Goal: Information Seeking & Learning: Check status

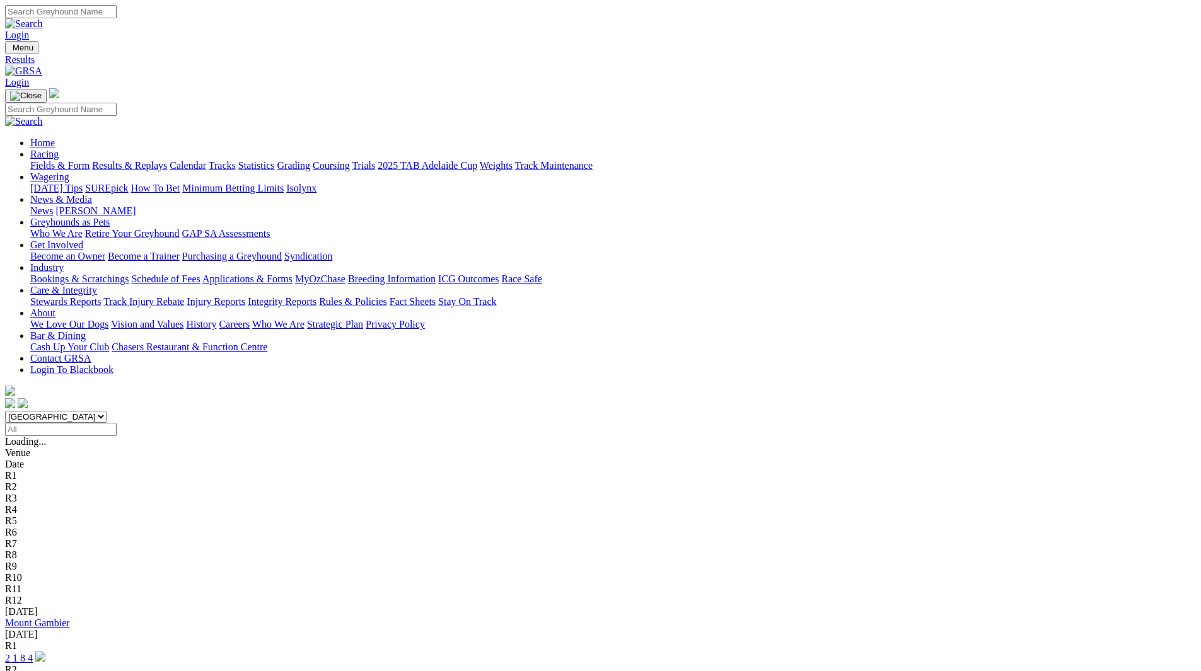
click at [70, 618] on link "Mount Gambier" at bounding box center [37, 623] width 65 height 11
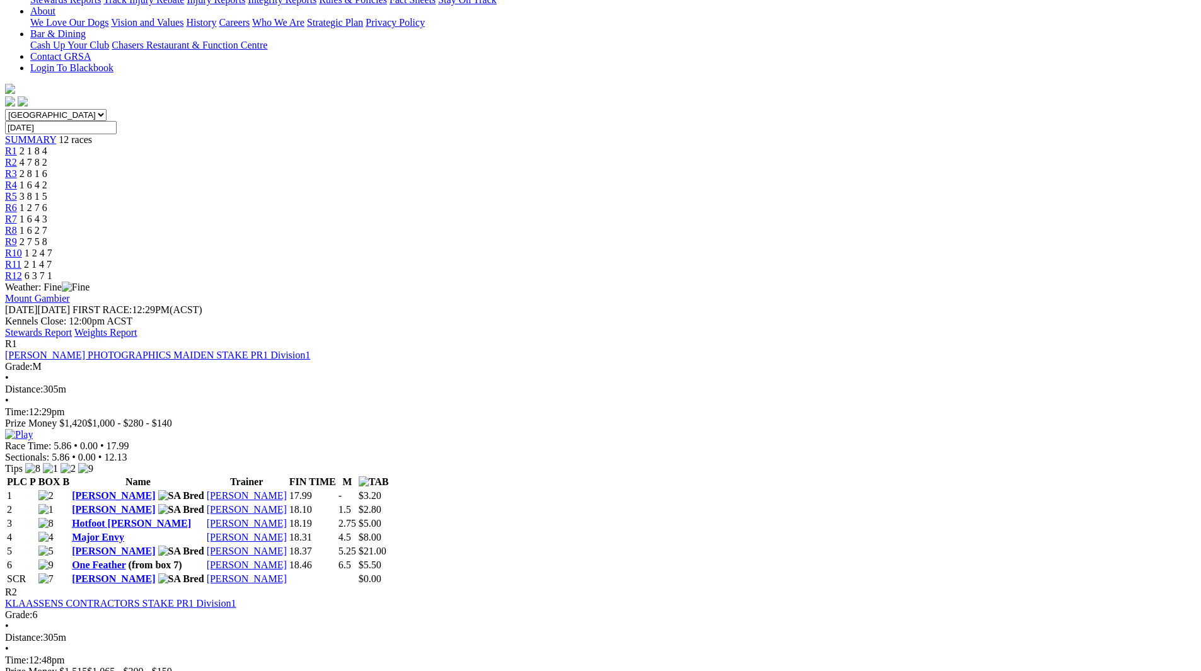
scroll to position [2004, 0]
